Goal: Task Accomplishment & Management: Use online tool/utility

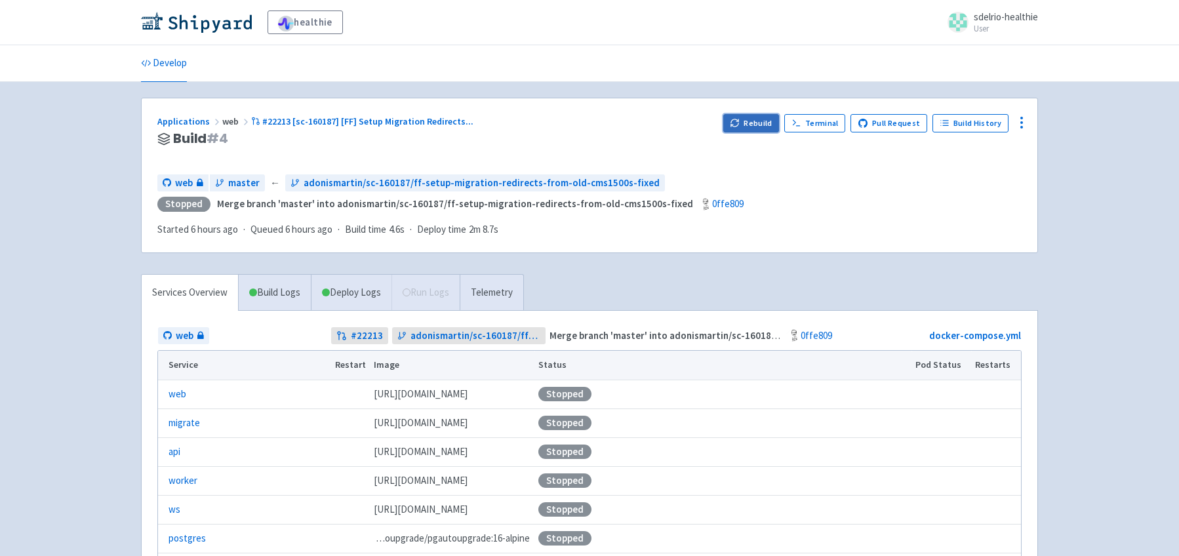
click at [765, 126] on button "Rebuild" at bounding box center [751, 123] width 56 height 18
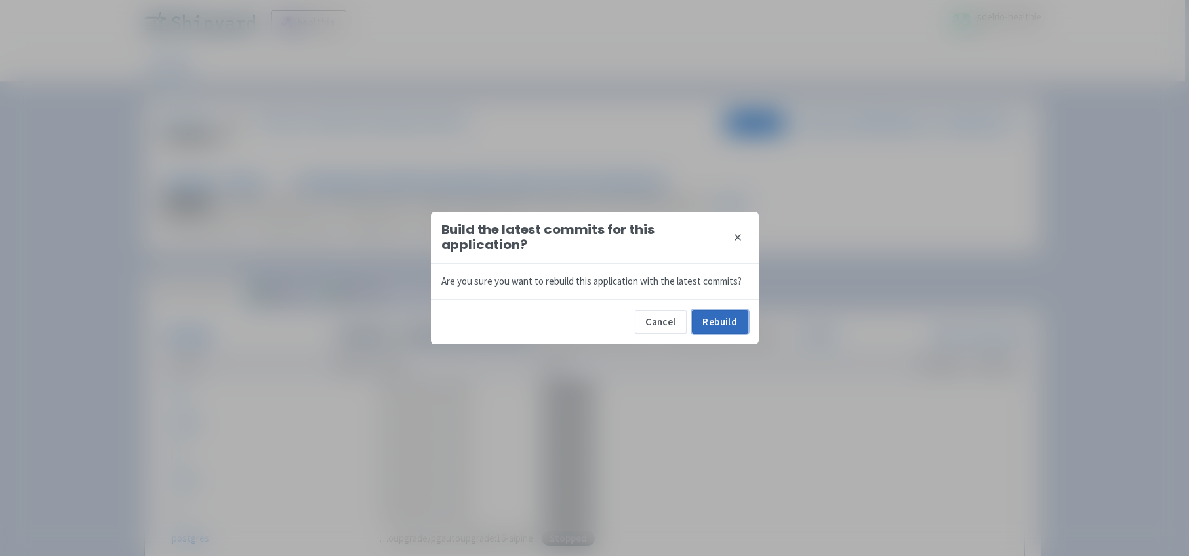
click at [725, 319] on button "Rebuild" at bounding box center [720, 322] width 56 height 24
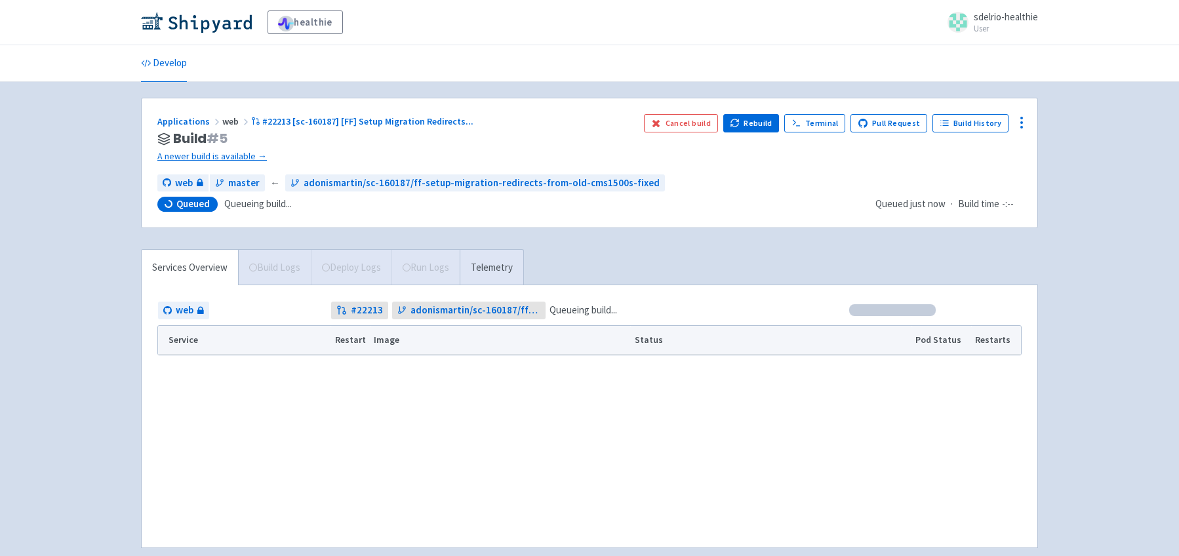
click at [765, 185] on div "web master ← adonismartin/sc-160187/ff-setup-migration-redirects-from-old-cms15…" at bounding box center [511, 183] width 708 height 18
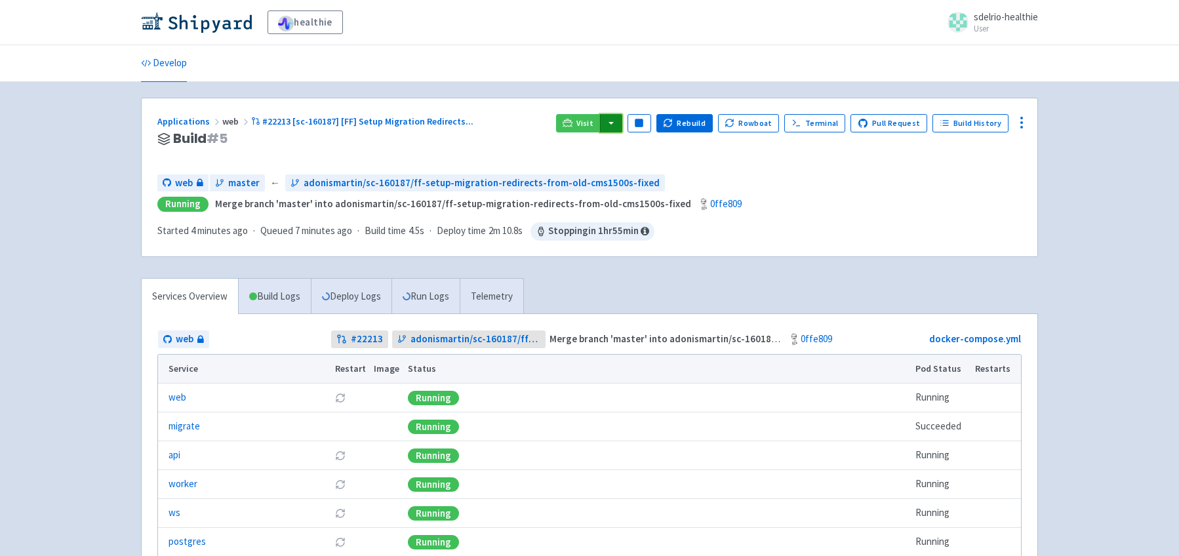
click at [617, 121] on button "button" at bounding box center [611, 123] width 22 height 18
click at [652, 166] on link "web (web)" at bounding box center [637, 169] width 75 height 20
